Goal: Book appointment/travel/reservation

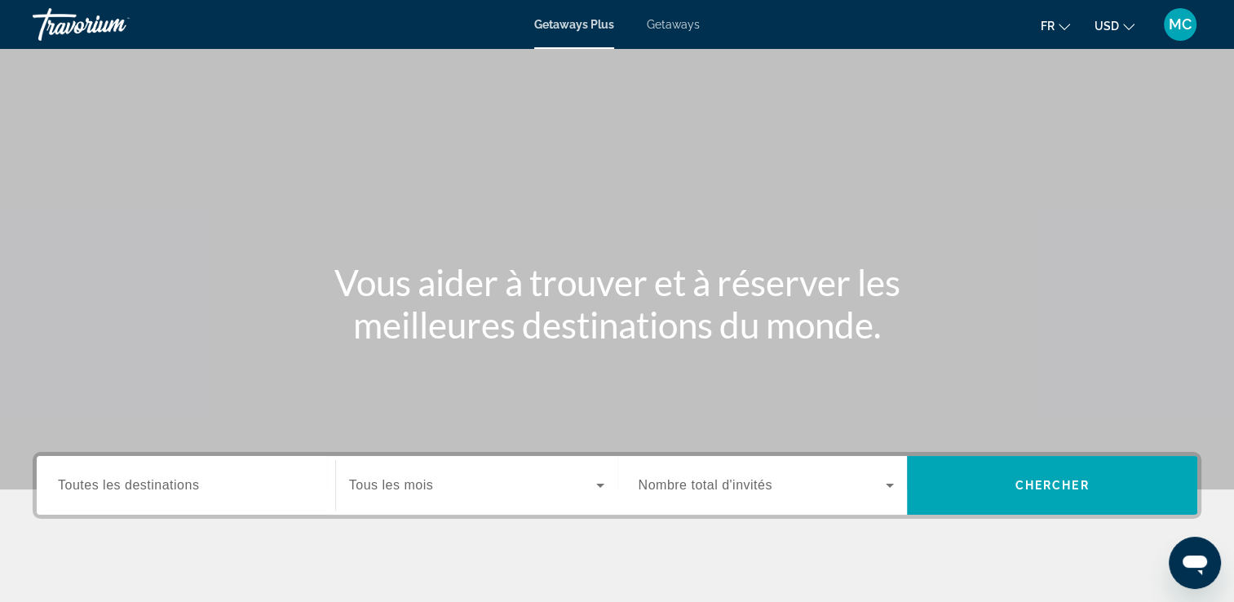
click at [414, 334] on h1 "Vous aider à trouver et à réserver les meilleures destinations du monde." at bounding box center [618, 303] width 612 height 85
click at [183, 490] on span "Toutes les destinations" at bounding box center [128, 485] width 141 height 14
click at [183, 490] on input "Destination Toutes les destinations" at bounding box center [186, 486] width 256 height 20
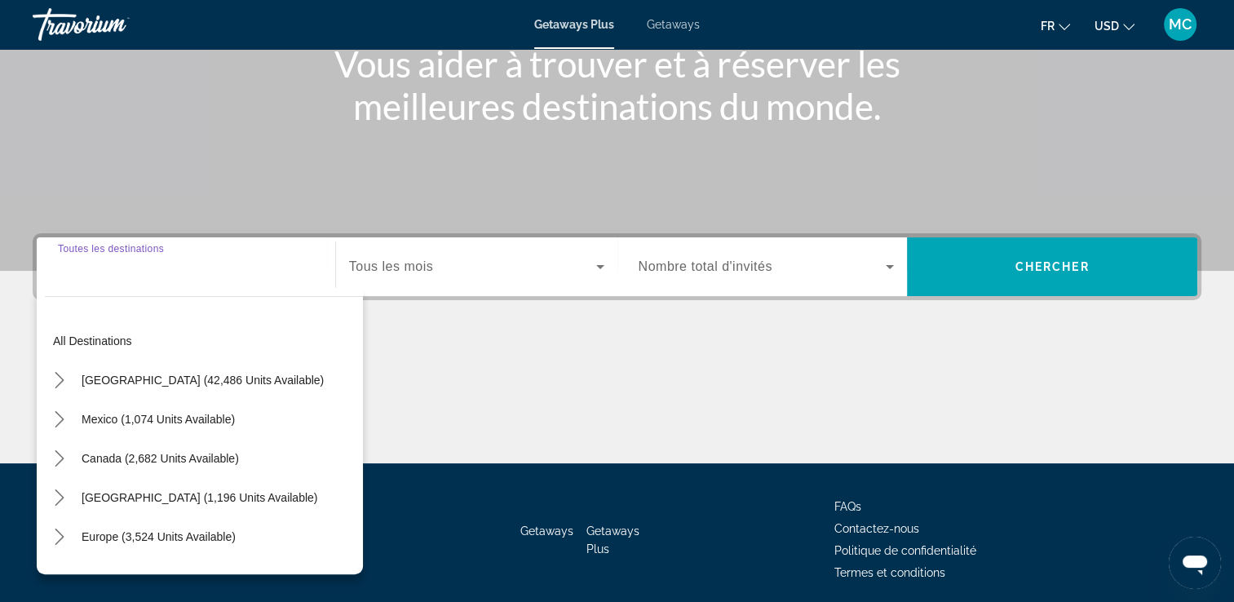
scroll to position [279, 0]
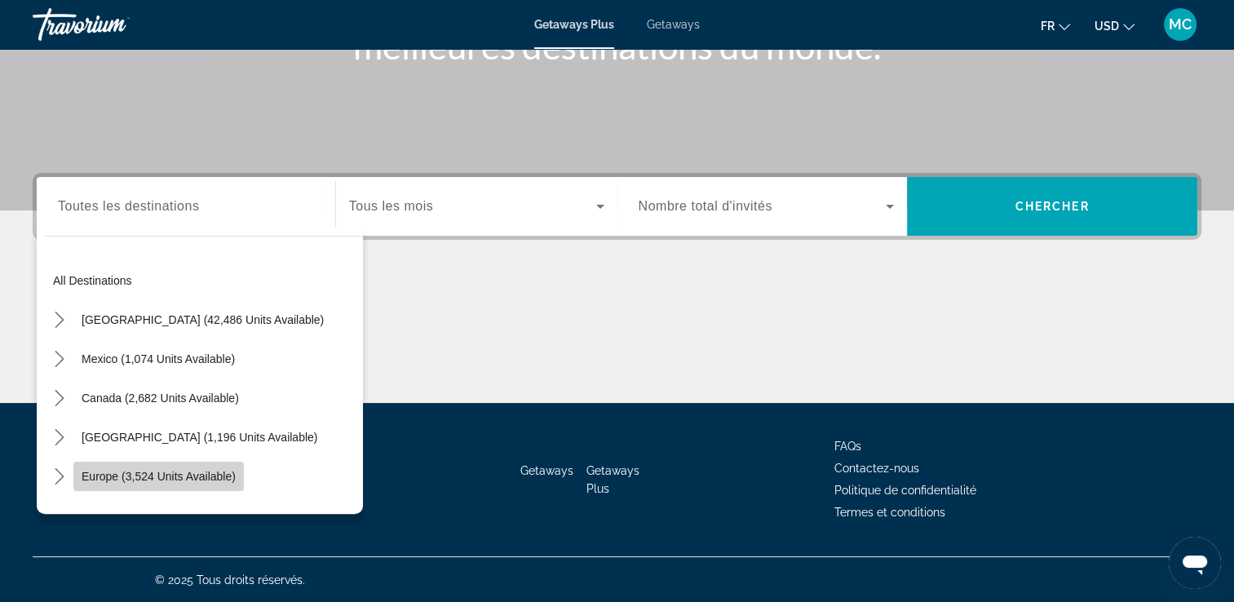
click at [181, 471] on span "Europe (3,524 units available)" at bounding box center [159, 476] width 154 height 13
type input "**********"
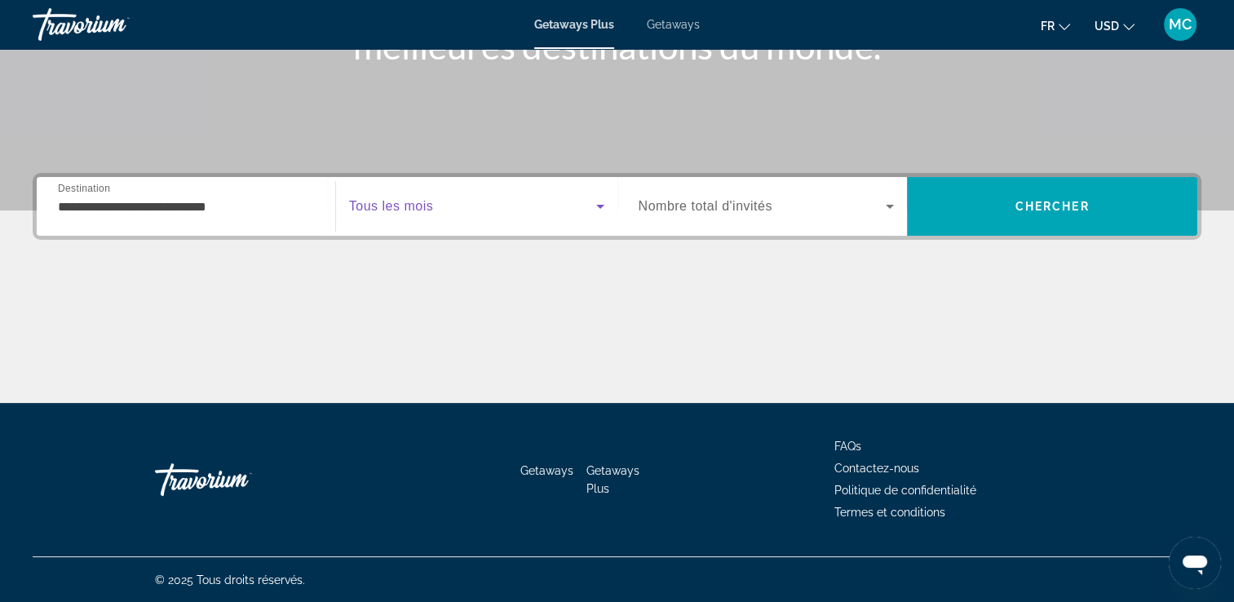
click at [592, 208] on icon "Search widget" at bounding box center [601, 207] width 20 height 20
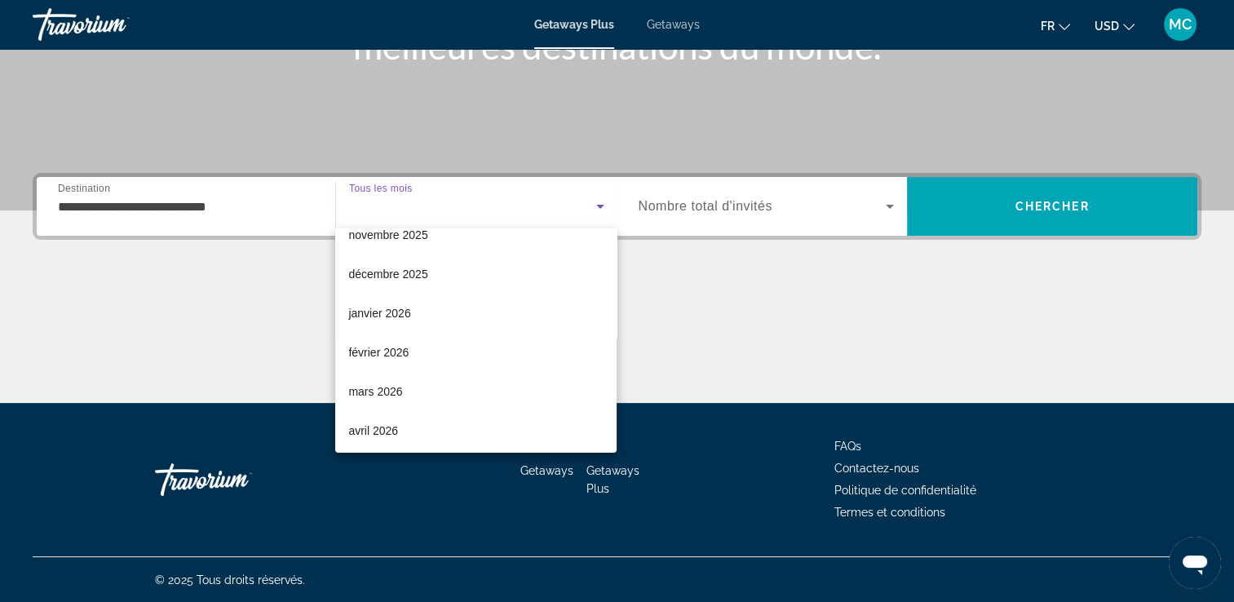
scroll to position [131, 0]
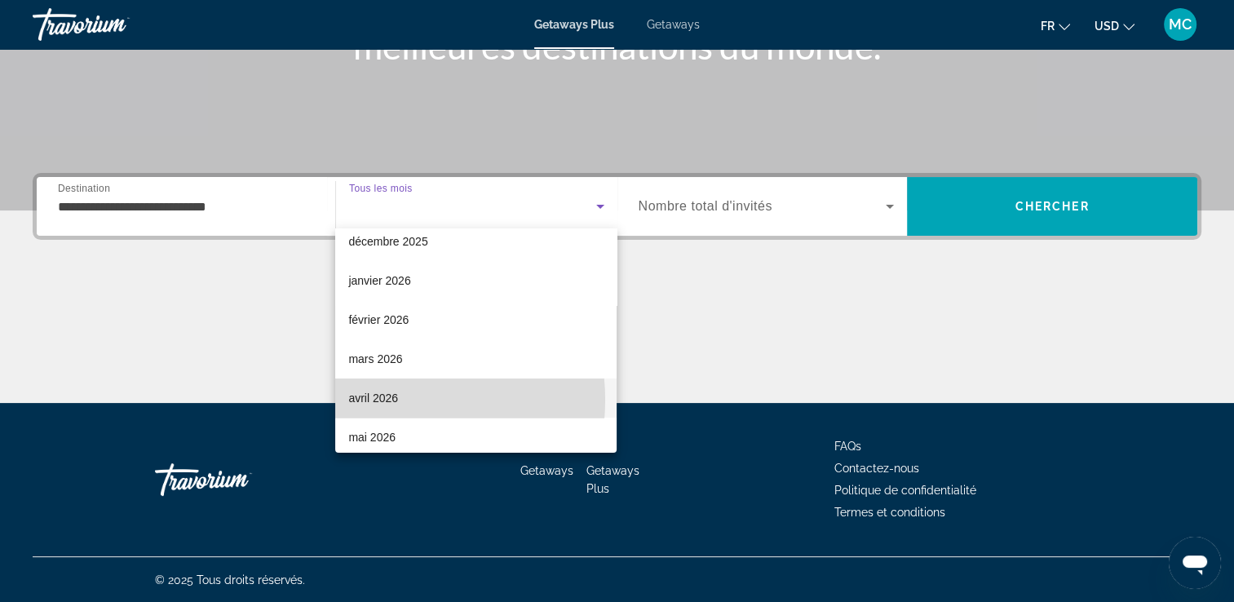
click at [372, 400] on span "avril 2026" at bounding box center [373, 398] width 50 height 20
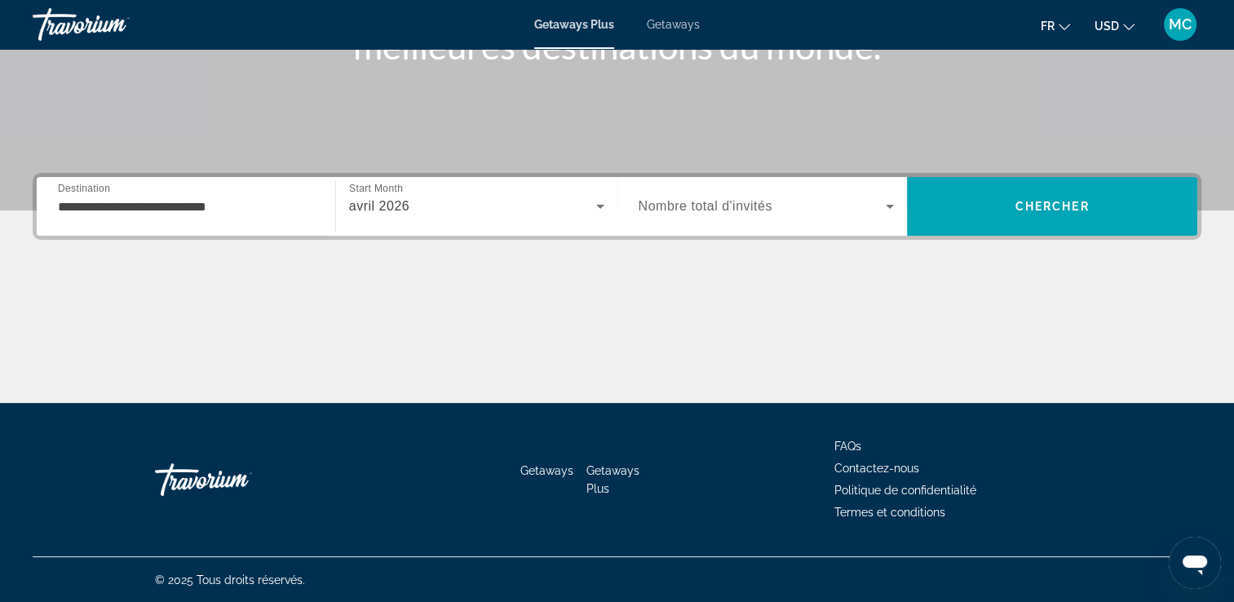
click at [894, 195] on div "Occupancy Nombre total d'invités" at bounding box center [767, 207] width 282 height 46
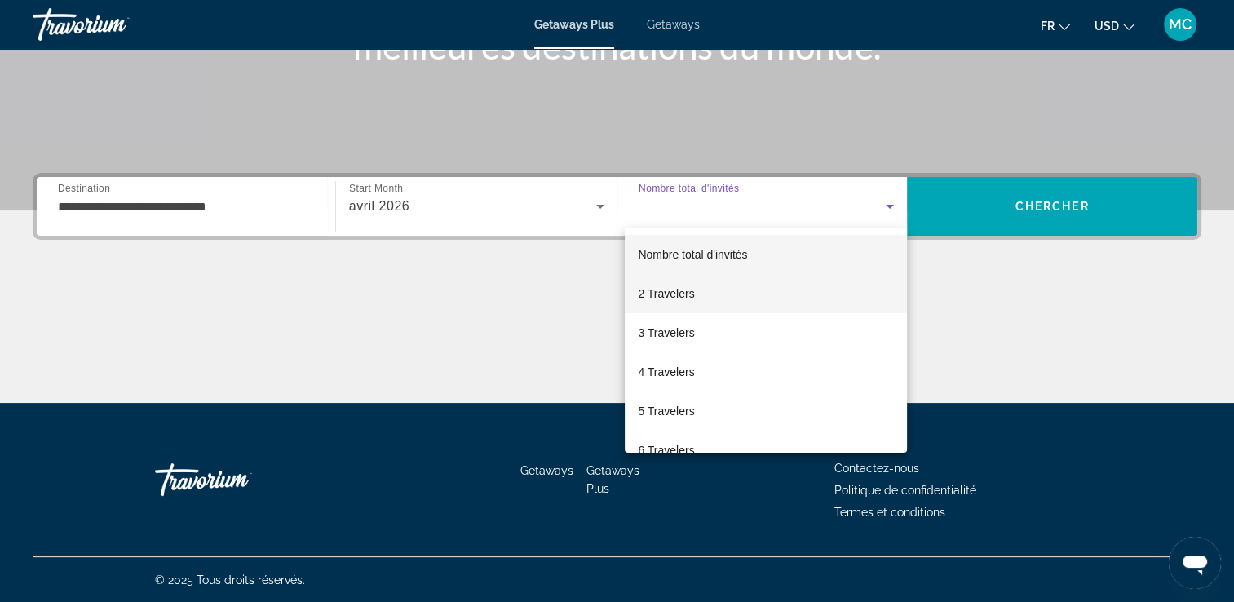
click at [699, 289] on mat-option "2 Travelers" at bounding box center [766, 293] width 282 height 39
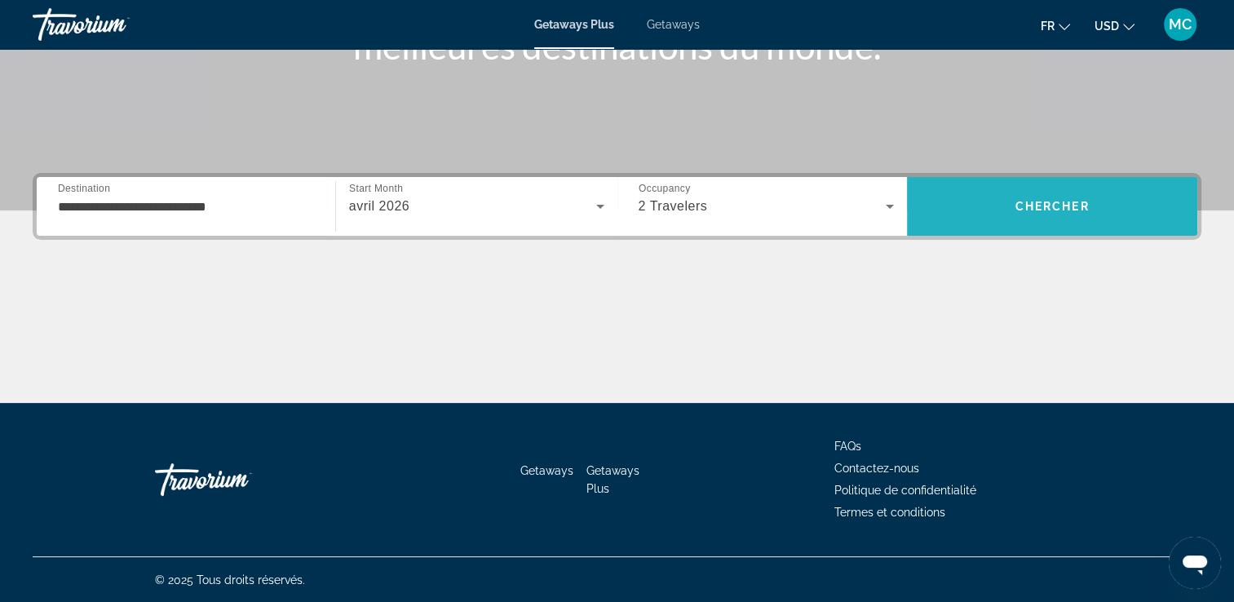
click at [1020, 196] on span "Search" at bounding box center [1052, 206] width 290 height 39
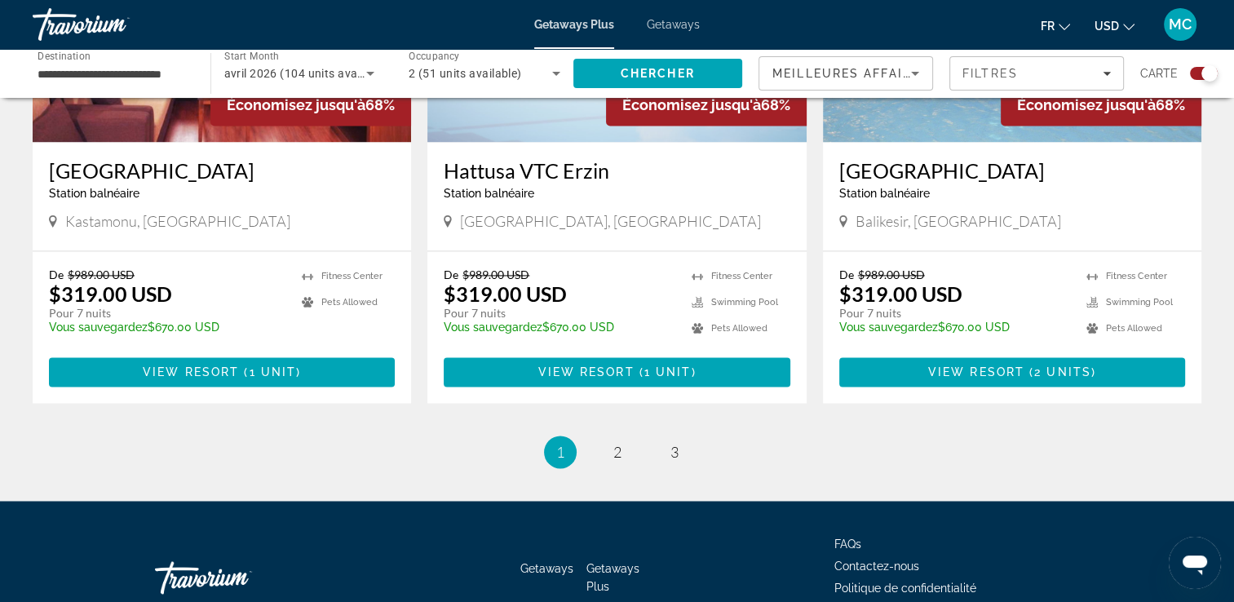
scroll to position [2512, 0]
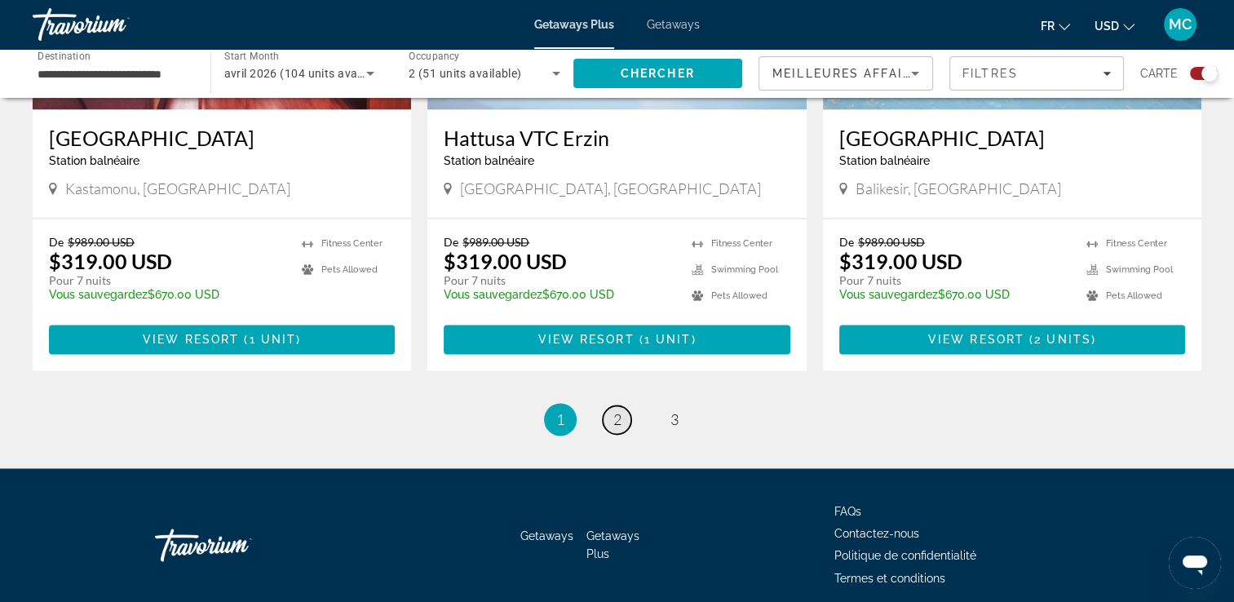
click at [613, 410] on span "2" at bounding box center [617, 419] width 8 height 18
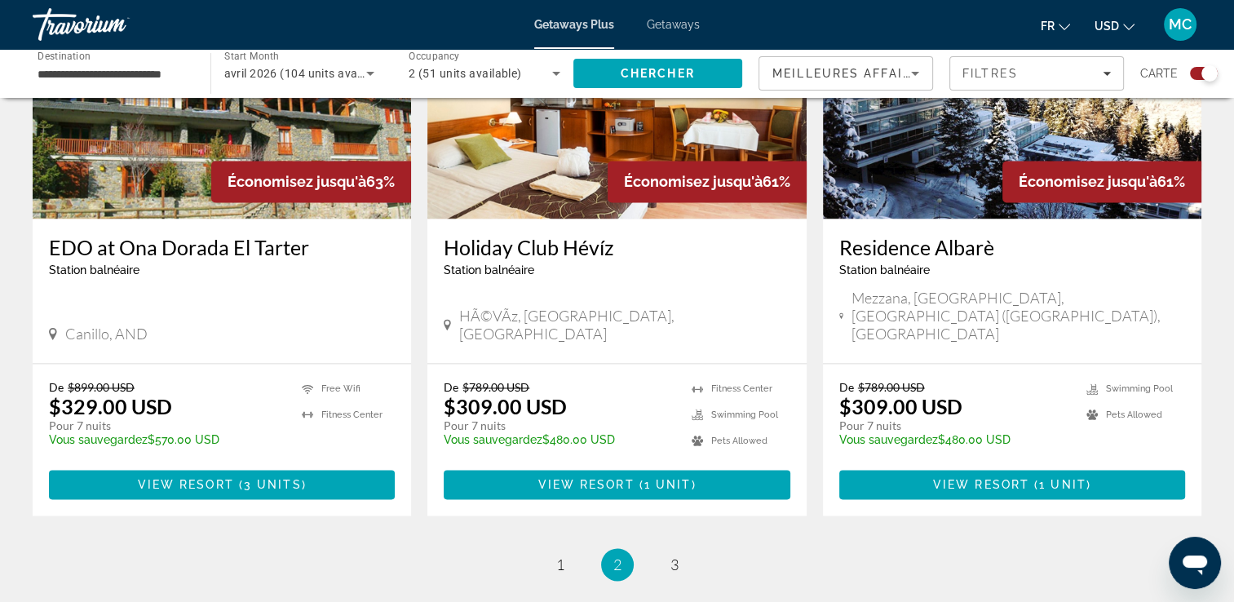
scroll to position [2414, 0]
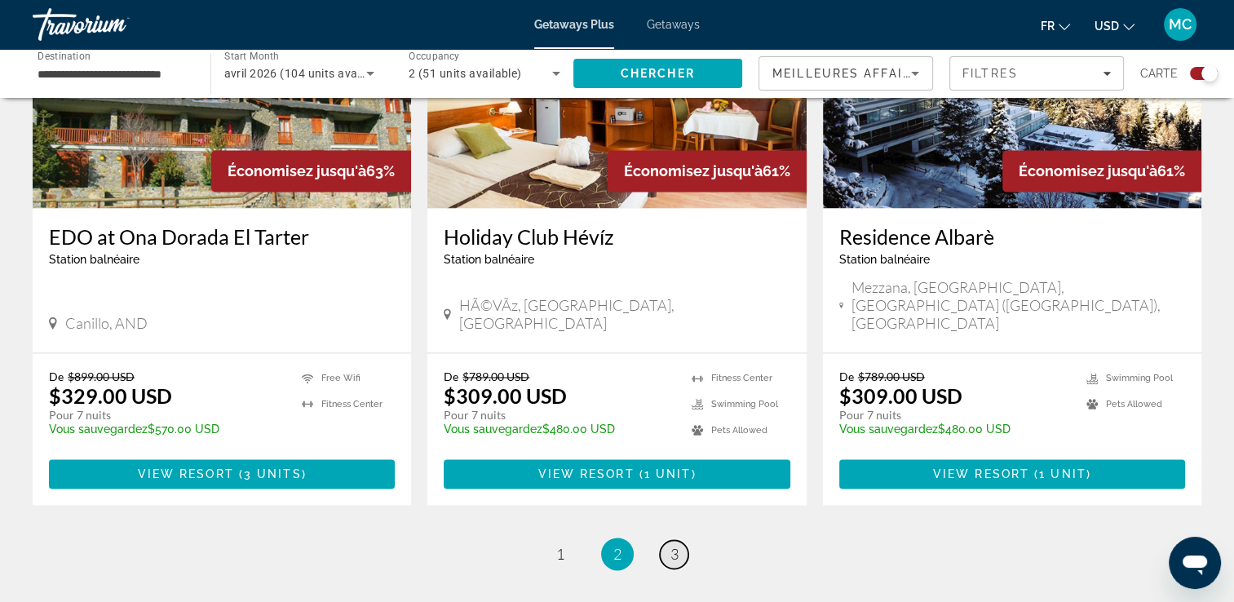
click at [666, 540] on link "page 3" at bounding box center [674, 554] width 29 height 29
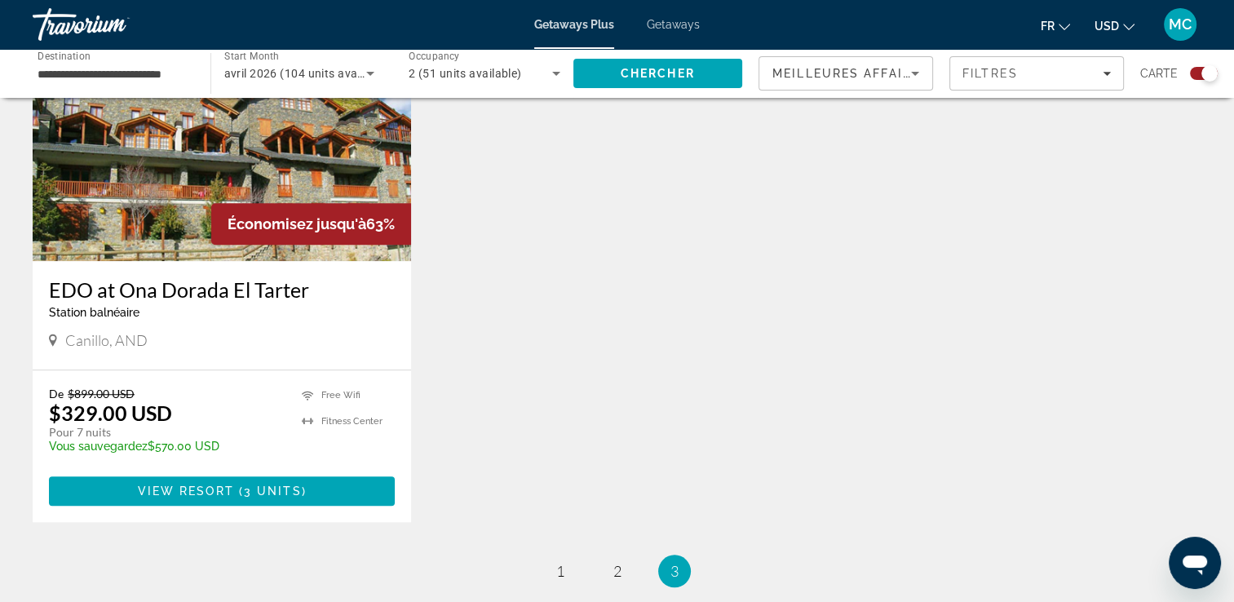
scroll to position [1240, 0]
